Goal: Find specific page/section: Find specific page/section

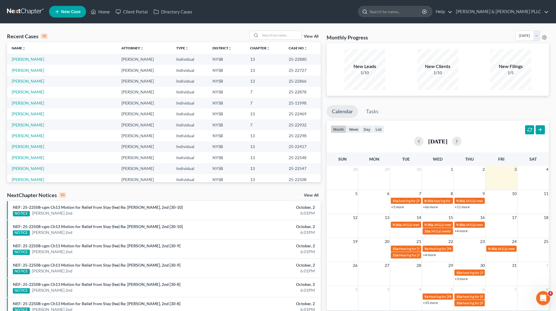
click at [406, 11] on input "search" at bounding box center [395, 11] width 53 height 11
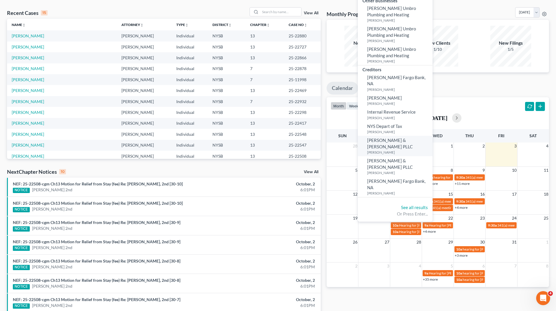
scroll to position [58, 0]
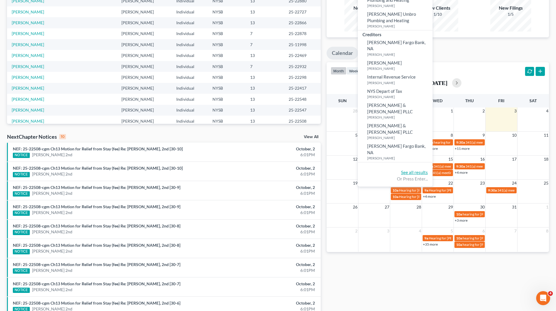
type input "umbro"
click at [428, 170] on link "See all results" at bounding box center [414, 172] width 27 height 5
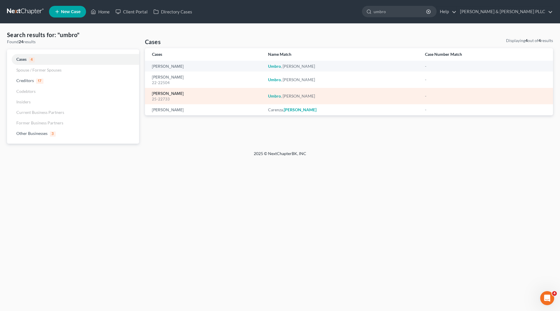
click at [170, 94] on link "[PERSON_NAME]" at bounding box center [168, 94] width 32 height 4
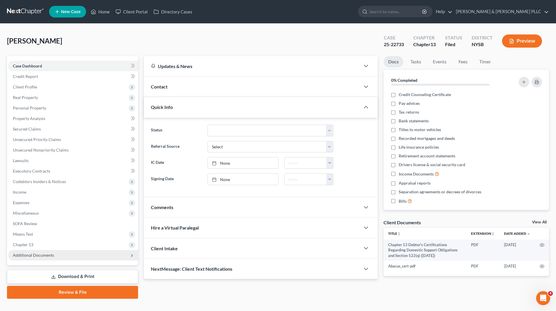
click at [29, 252] on span "Additional Documents" at bounding box center [33, 254] width 41 height 5
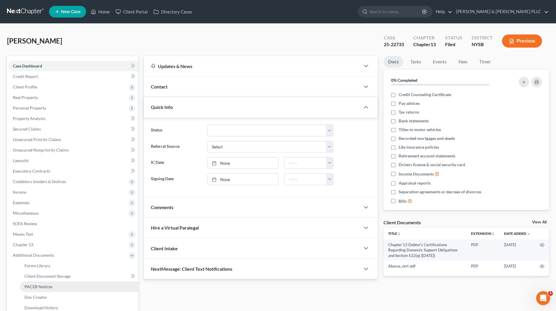
click at [46, 284] on span "PACER Notices" at bounding box center [39, 286] width 28 height 5
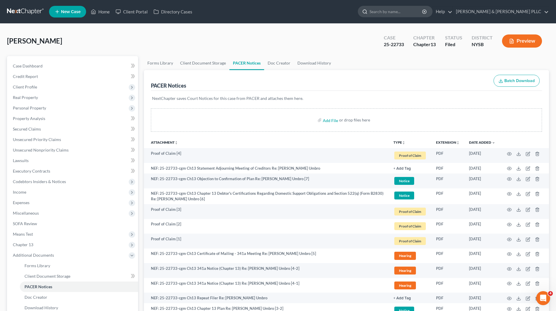
click at [407, 13] on input "search" at bounding box center [395, 11] width 53 height 11
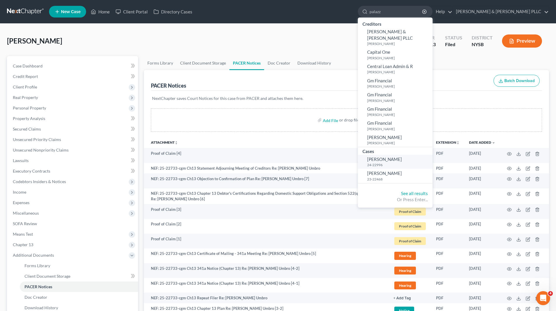
type input "palazz"
click at [423, 155] on link "[PERSON_NAME] 24-22996" at bounding box center [395, 162] width 75 height 14
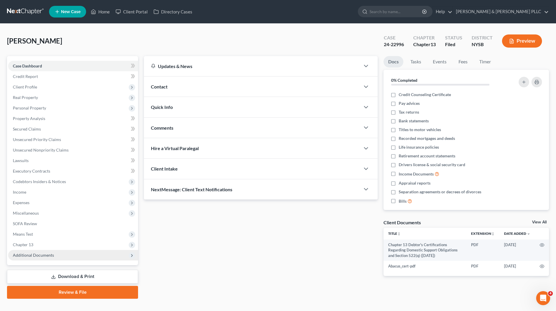
click at [60, 254] on span "Additional Documents" at bounding box center [73, 255] width 130 height 11
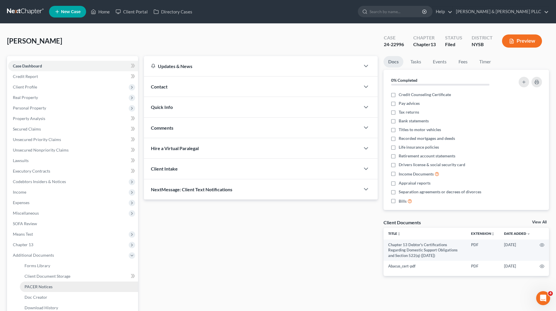
click at [55, 285] on link "PACER Notices" at bounding box center [79, 286] width 118 height 11
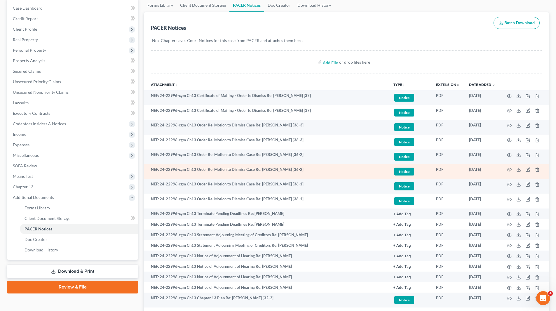
scroll to position [58, 0]
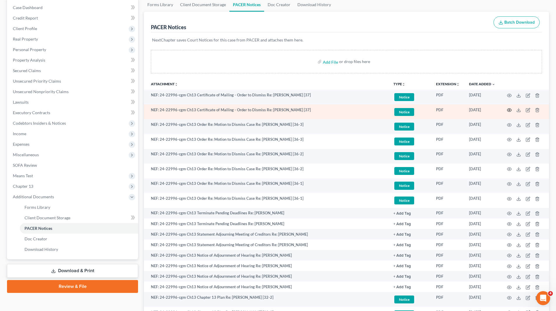
click at [508, 110] on icon "button" at bounding box center [509, 110] width 5 height 5
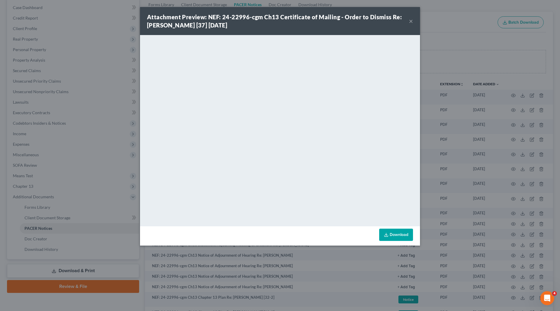
click at [409, 20] on button "×" at bounding box center [411, 21] width 4 height 7
